Goal: Navigation & Orientation: Find specific page/section

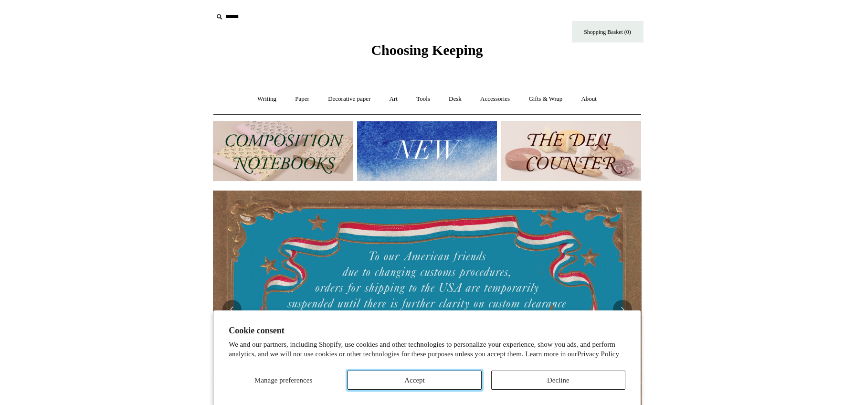
click at [425, 383] on button "Accept" at bounding box center [414, 379] width 134 height 19
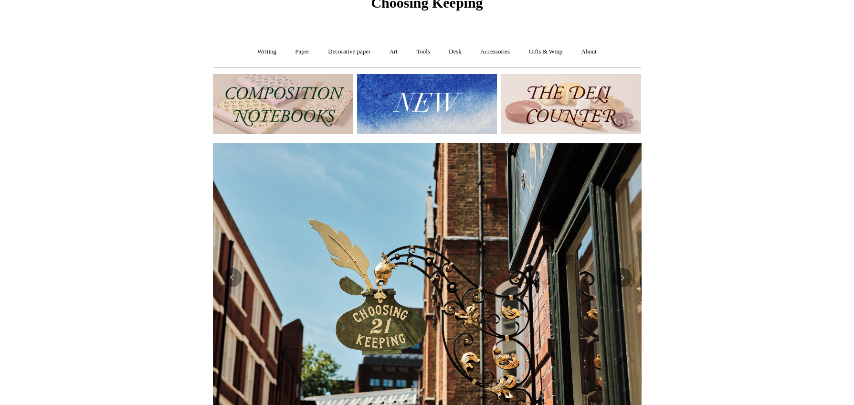
scroll to position [35, 0]
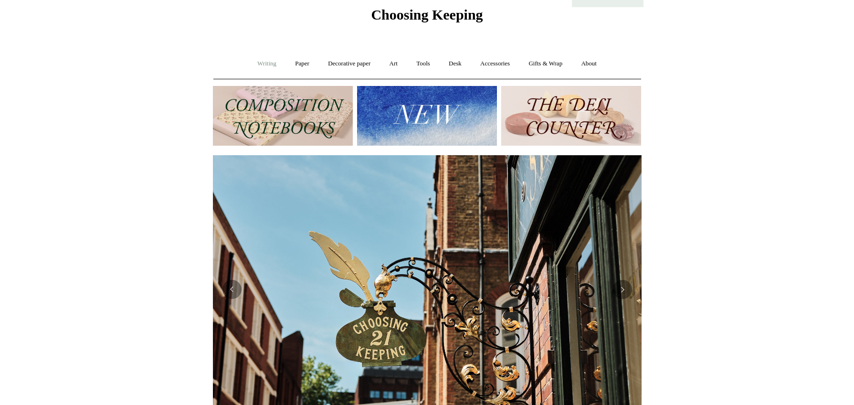
click at [271, 62] on link "Writing +" at bounding box center [267, 63] width 36 height 25
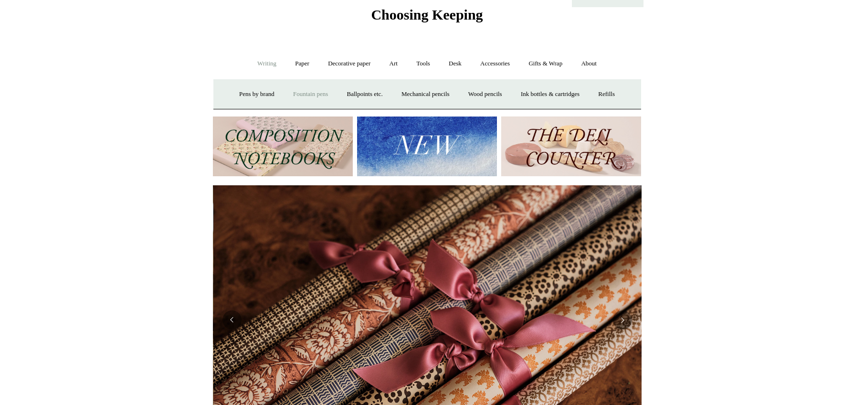
scroll to position [0, 857]
click at [420, 62] on link "Tools +" at bounding box center [423, 63] width 31 height 25
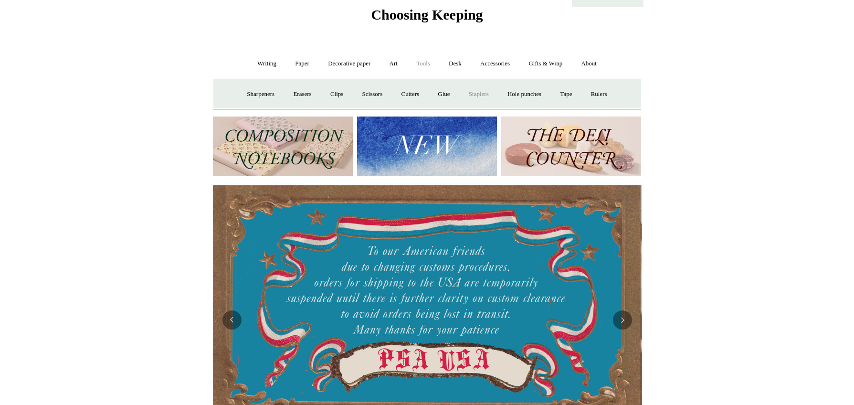
scroll to position [0, 0]
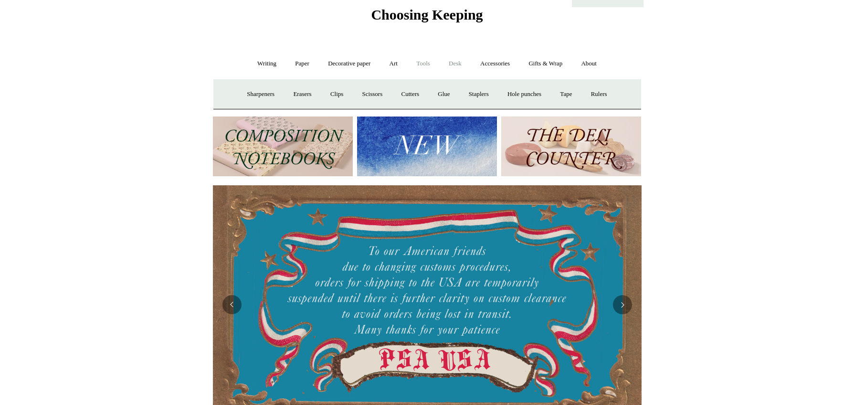
click at [460, 64] on link "Desk +" at bounding box center [455, 63] width 30 height 25
click at [305, 92] on link "Pen pots" at bounding box center [313, 94] width 38 height 25
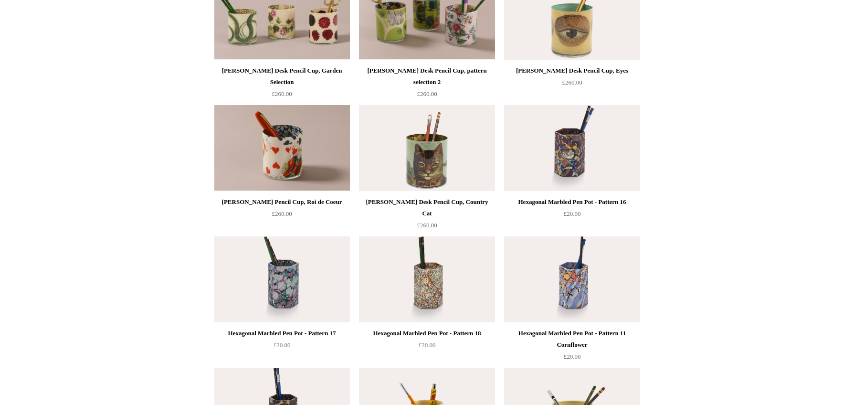
scroll to position [184, 0]
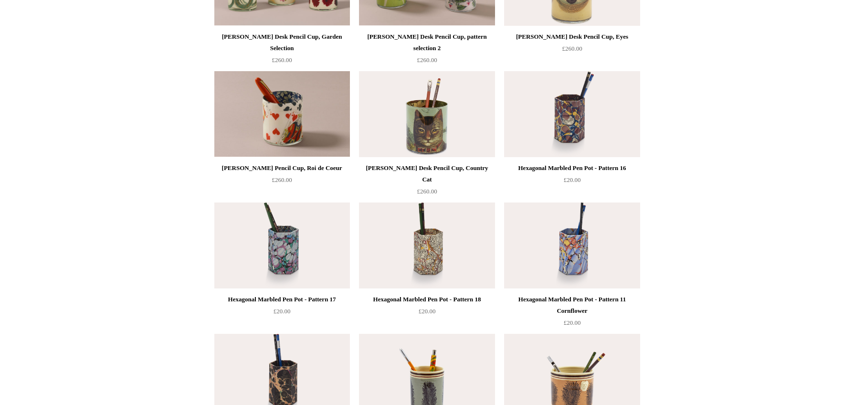
click at [297, 244] on img at bounding box center [282, 245] width 136 height 86
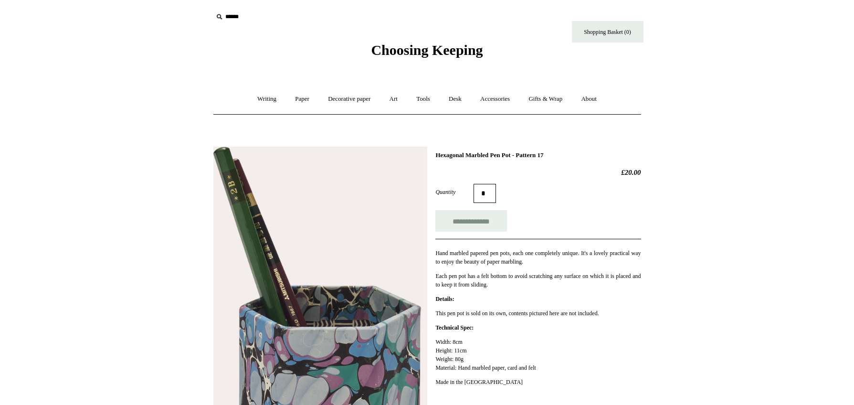
click at [456, 51] on span "Choosing Keeping" at bounding box center [427, 50] width 112 height 16
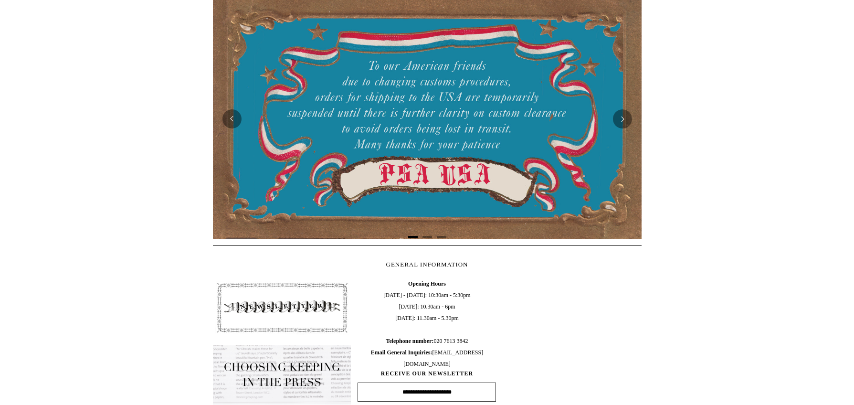
scroll to position [369, 0]
